Goal: Information Seeking & Learning: Find specific fact

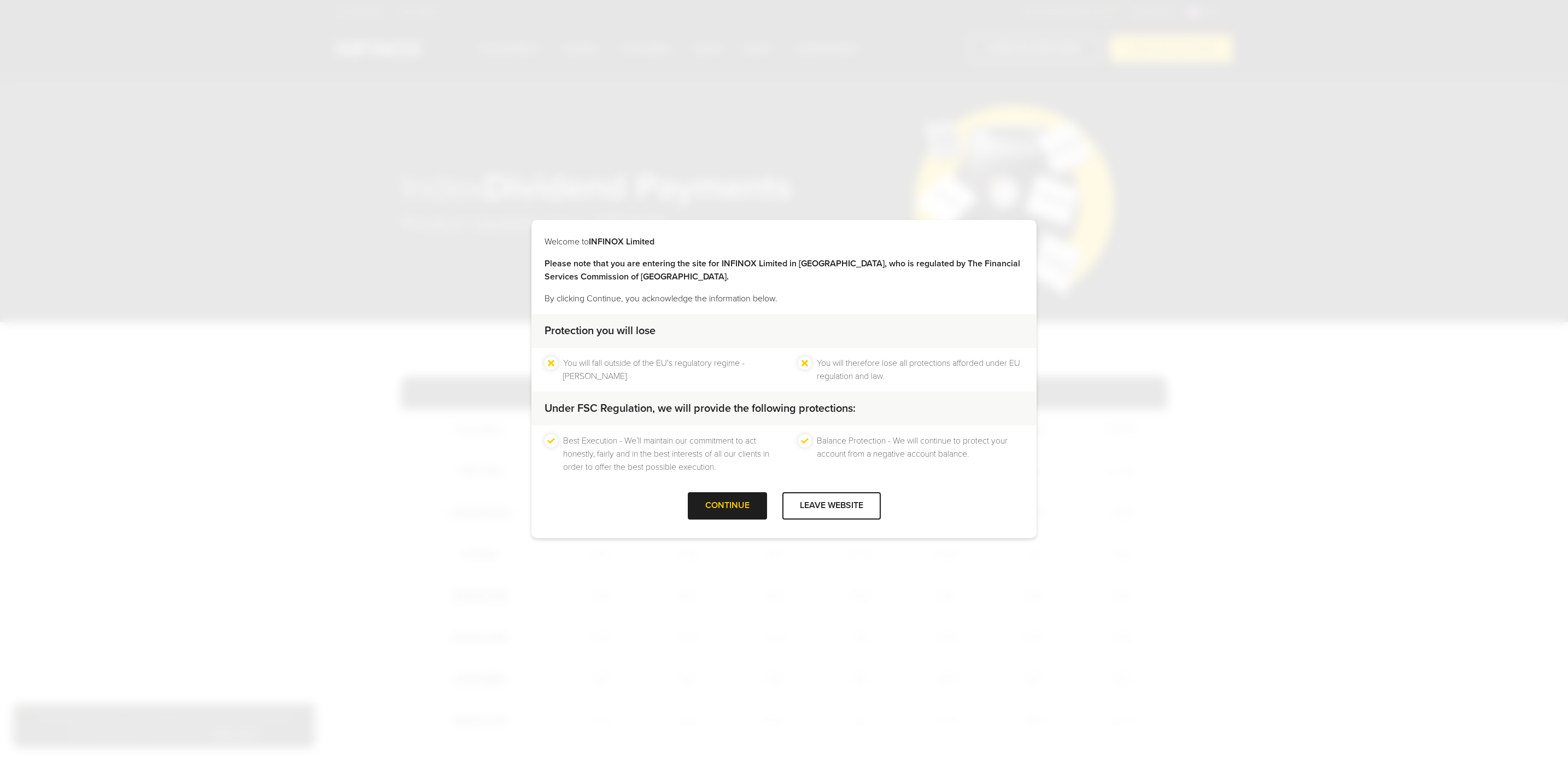
click at [727, 506] on div at bounding box center [727, 506] width 0 height 0
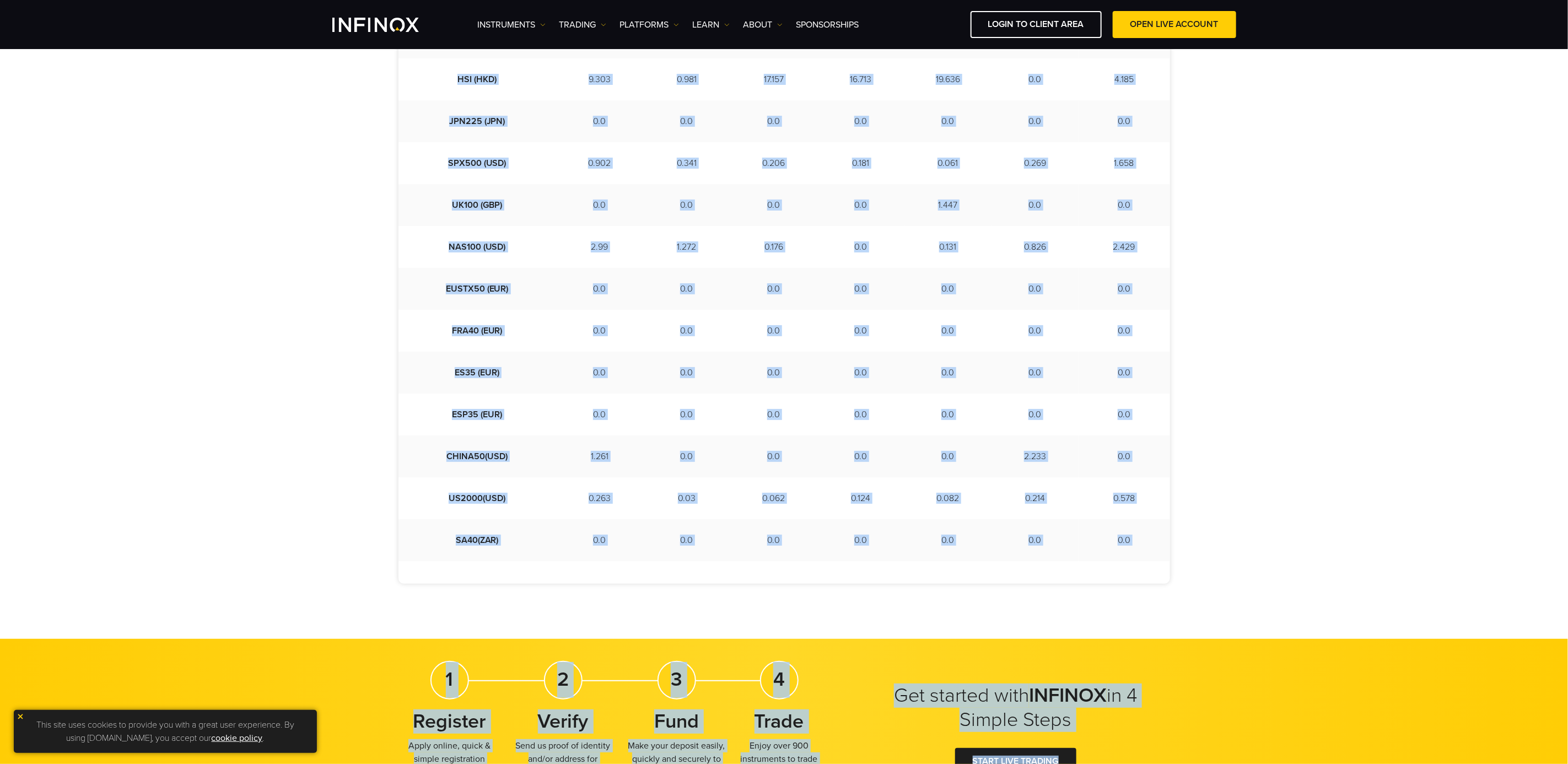
scroll to position [563, 0]
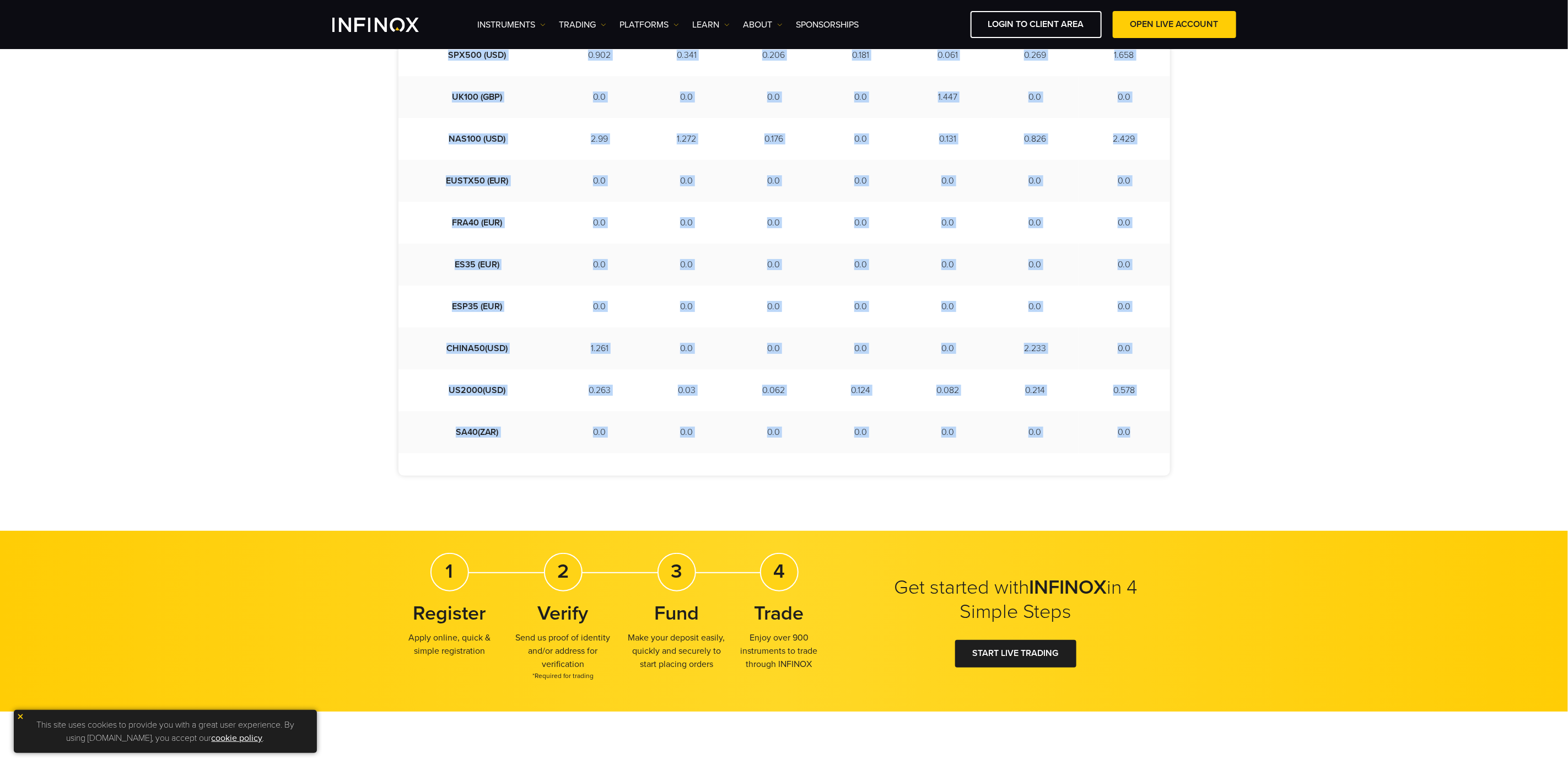
drag, startPoint x: 429, startPoint y: 245, endPoint x: 1137, endPoint y: 437, distance: 733.6
click at [1137, 437] on tbody "Instruments [DATE] [DATE] [DATE] [DATE] [DATE] [DATE] [DATE] US30 (USD) 0.0 0.0…" at bounding box center [784, 139] width 772 height 628
copy tbody "Instruments [DATE] [DATE] [DATE] [DATE] [DATE] [DATE] [DATE] US30 (USD) 0.0 0.0…"
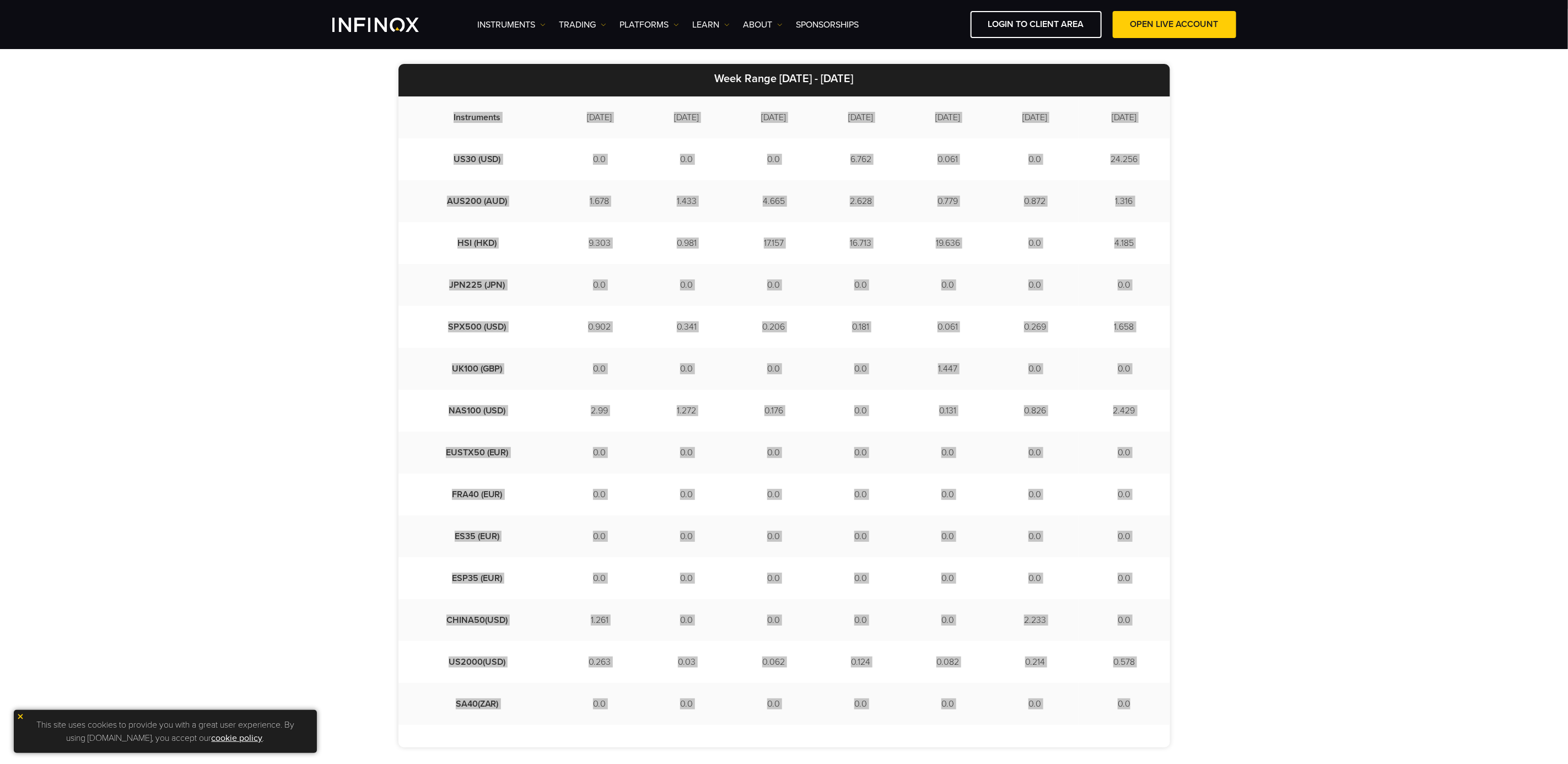
scroll to position [330, 0]
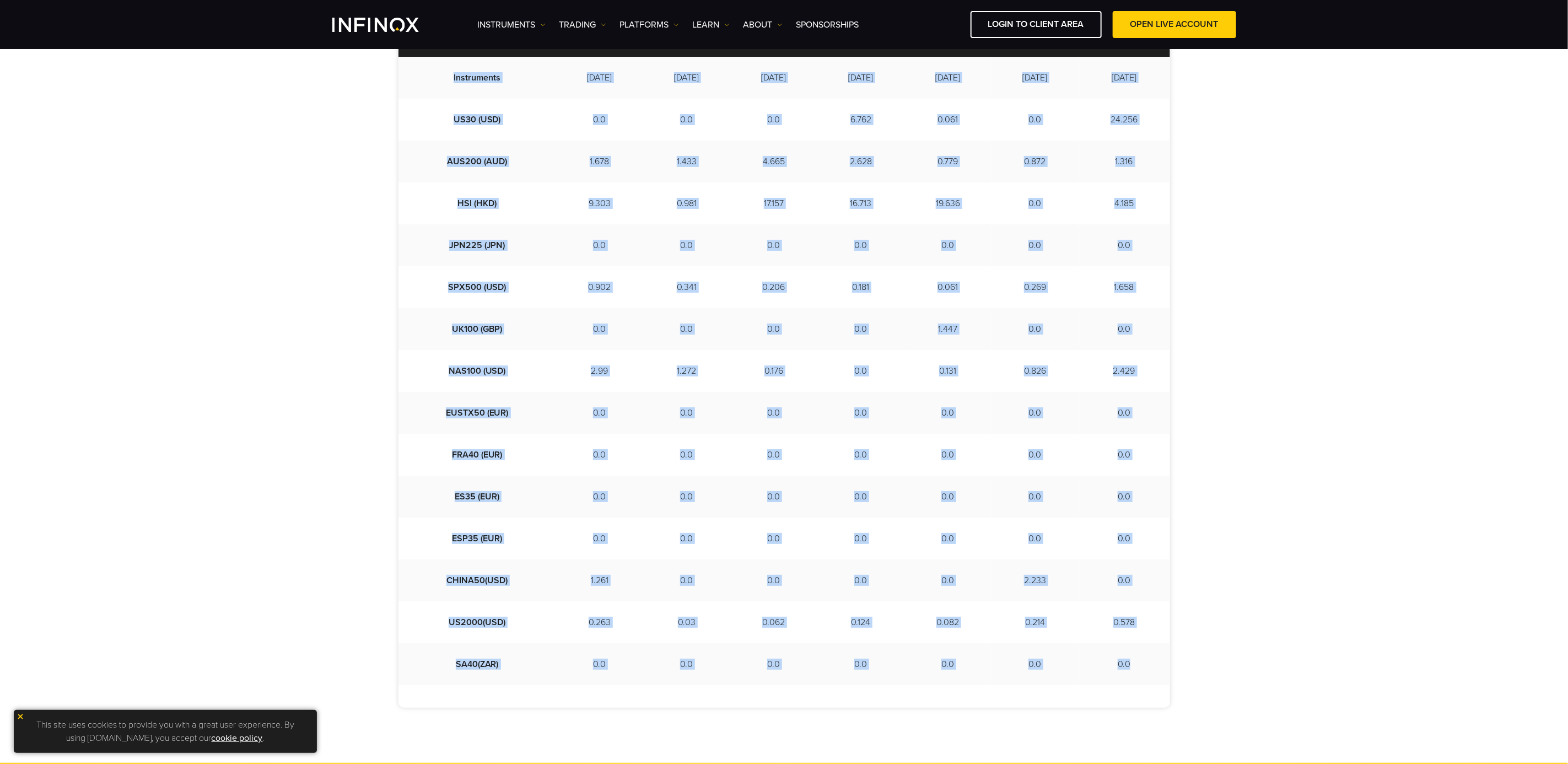
click at [1135, 663] on td "0.0" at bounding box center [1125, 664] width 91 height 42
drag, startPoint x: 1135, startPoint y: 663, endPoint x: 447, endPoint y: 88, distance: 896.6
click at [447, 88] on tbody "Instruments [DATE] [DATE] [DATE] [DATE] [DATE] [DATE] [DATE] US30 (USD) 0.0 0.0…" at bounding box center [784, 371] width 772 height 628
copy tbody "Instruments [DATE] [DATE] [DATE] [DATE] [DATE] [DATE] [DATE] US30 (USD) 0.0 0.0…"
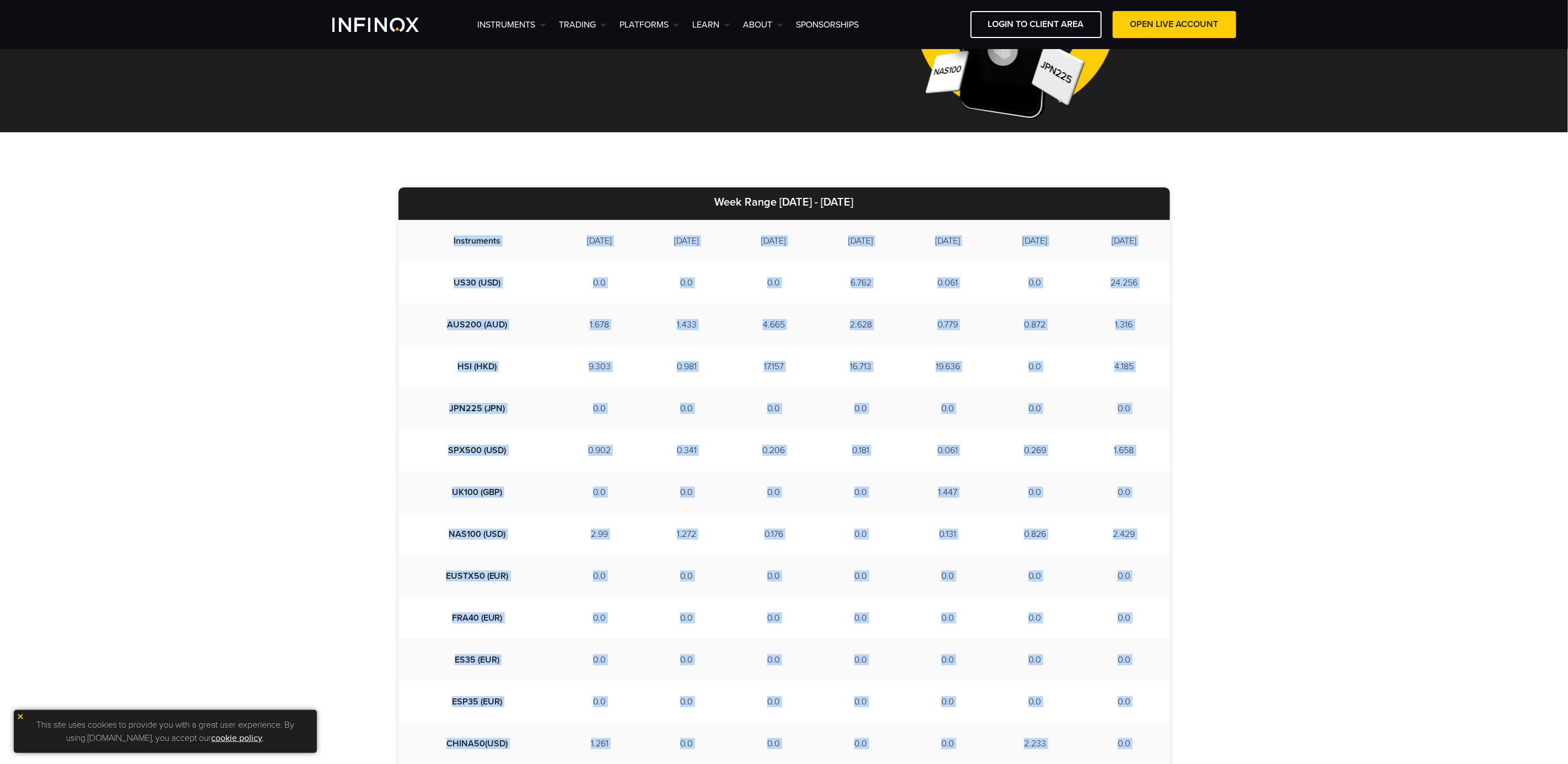
scroll to position [165, 0]
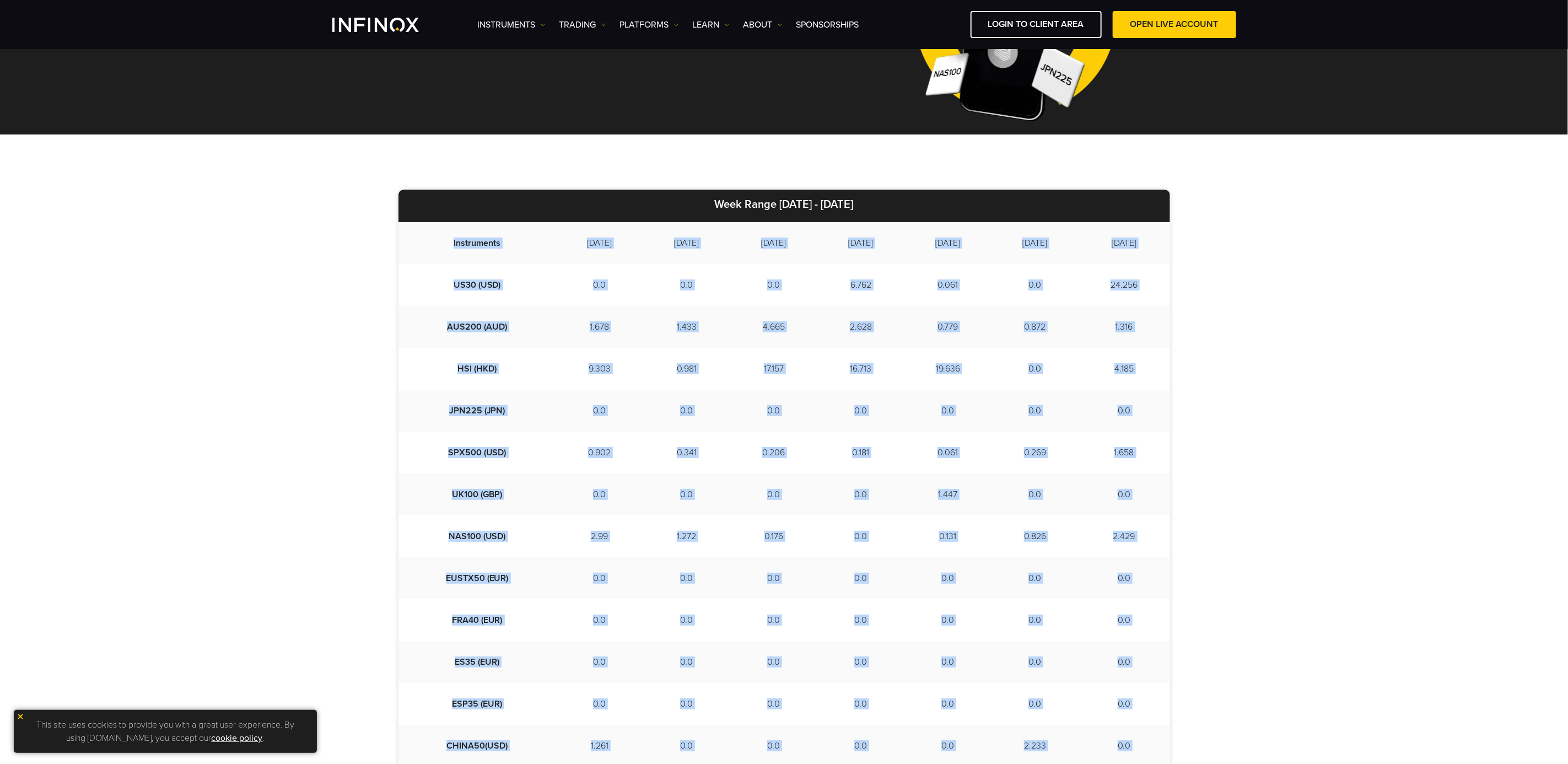
click at [680, 282] on td "0.0" at bounding box center [686, 285] width 87 height 42
